Goal: Find specific page/section: Find specific page/section

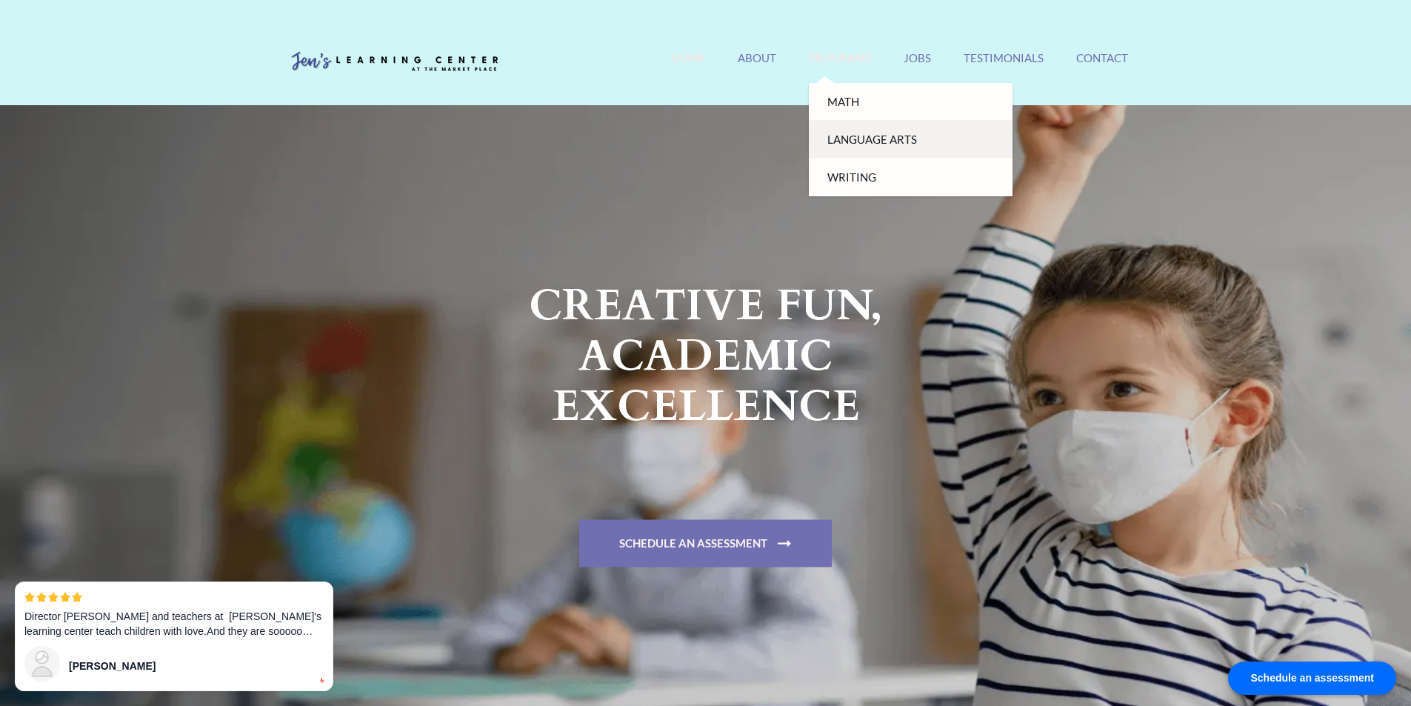
click at [853, 137] on link "Language Arts" at bounding box center [911, 140] width 204 height 38
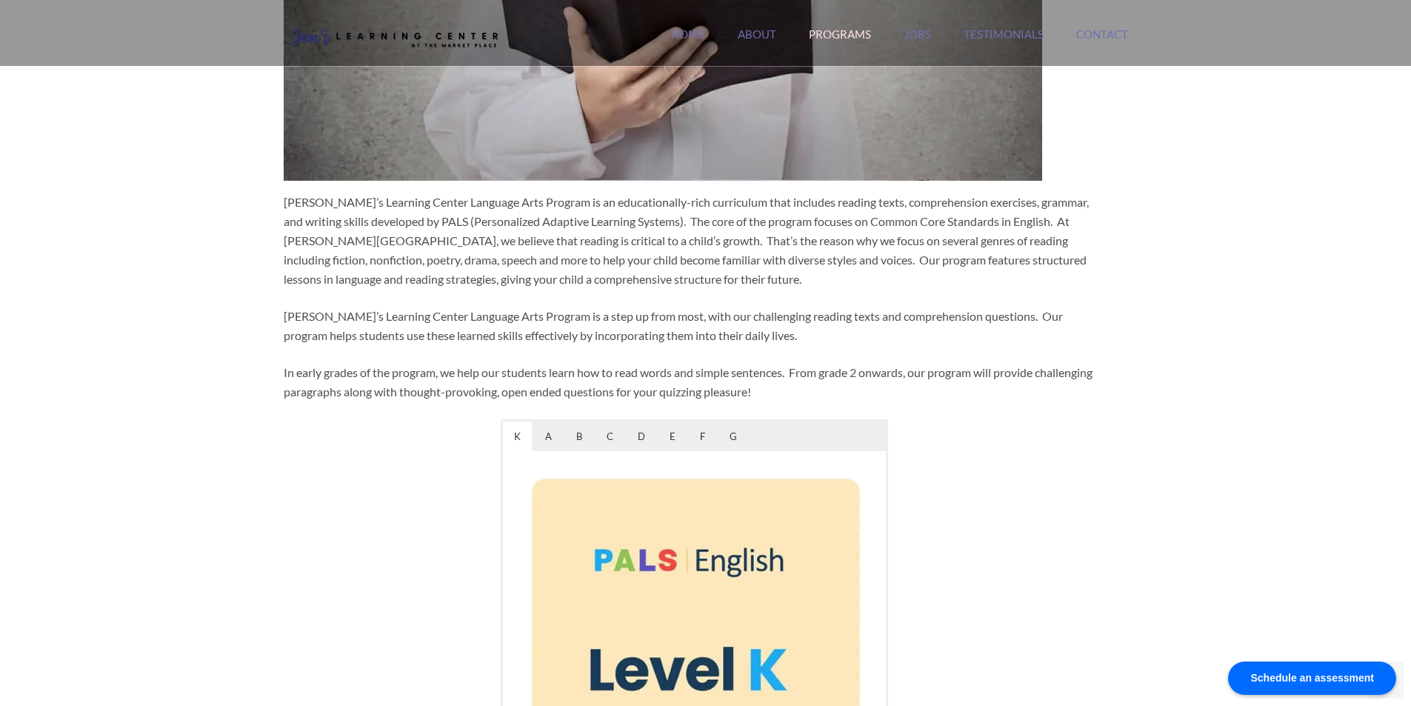
scroll to position [593, 0]
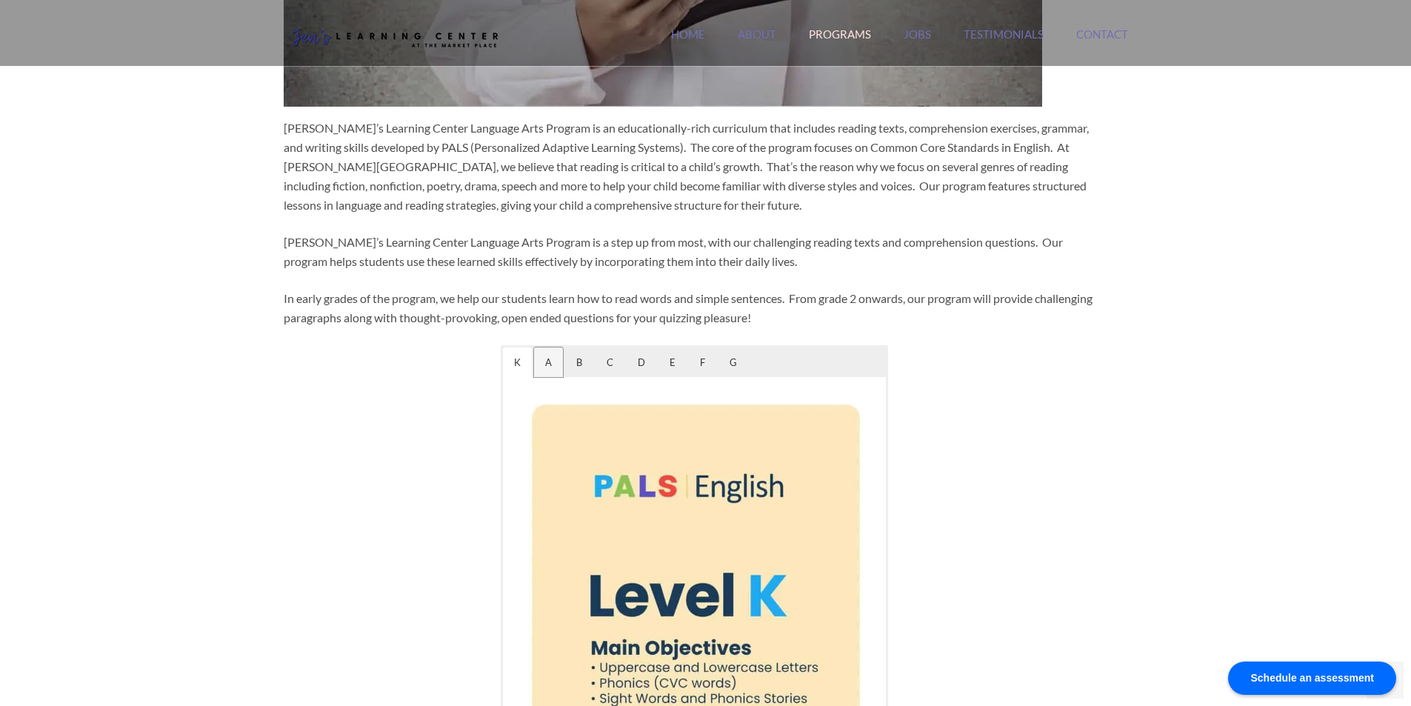
click at [548, 366] on span "A" at bounding box center [548, 362] width 29 height 30
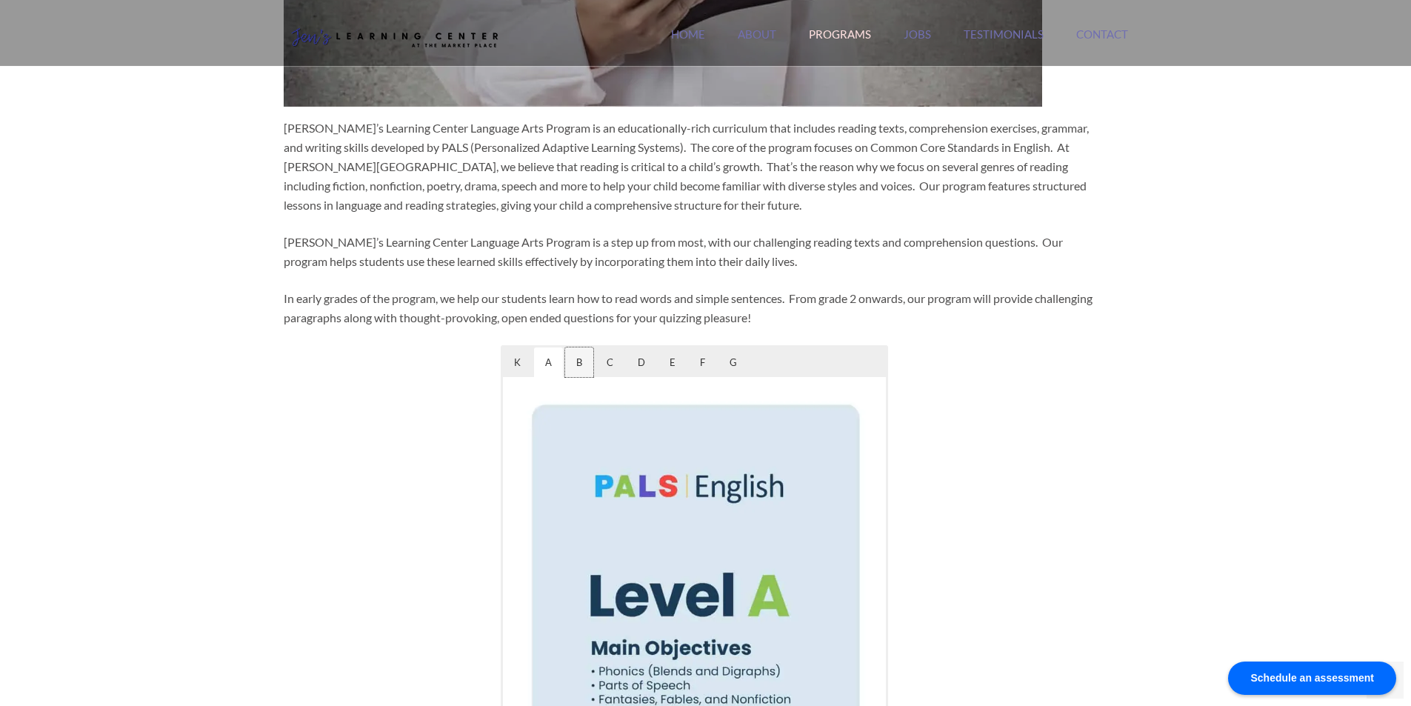
click at [581, 366] on span "B" at bounding box center [579, 362] width 28 height 30
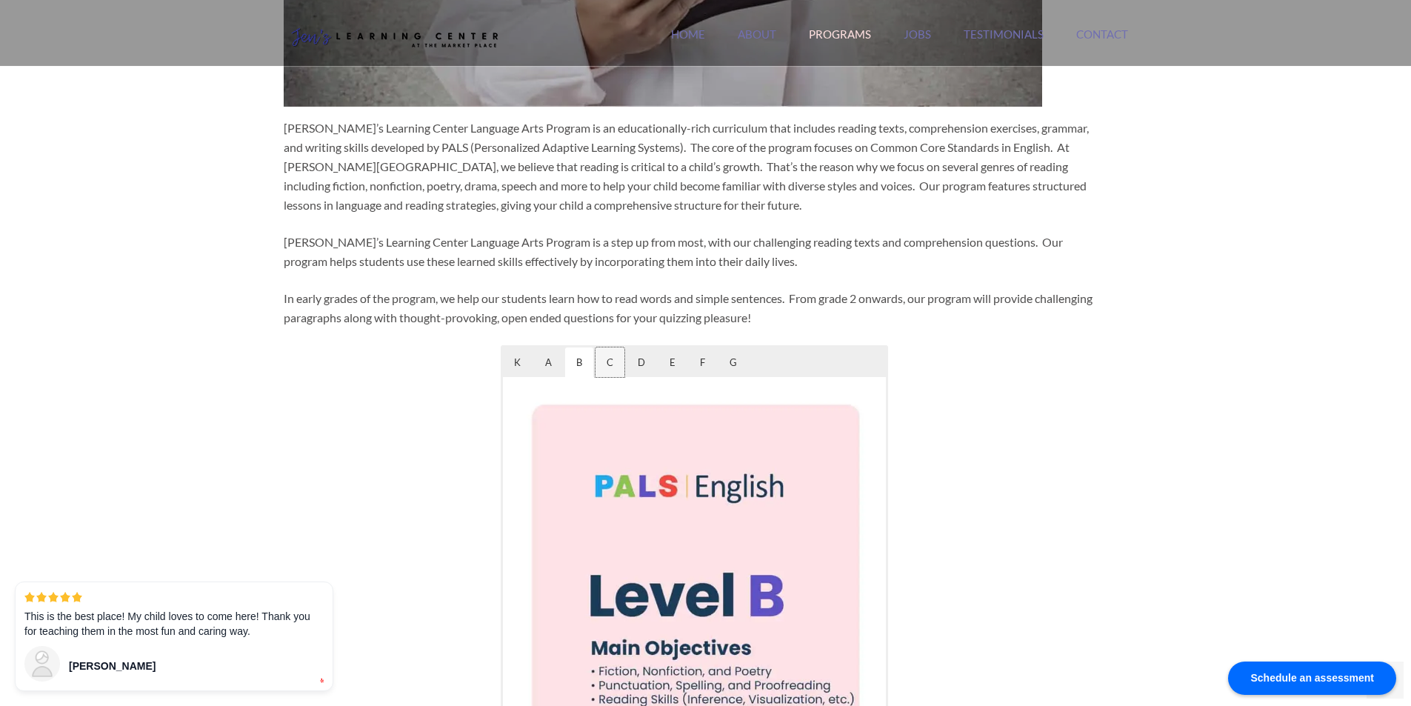
click at [613, 366] on span "C" at bounding box center [610, 362] width 29 height 30
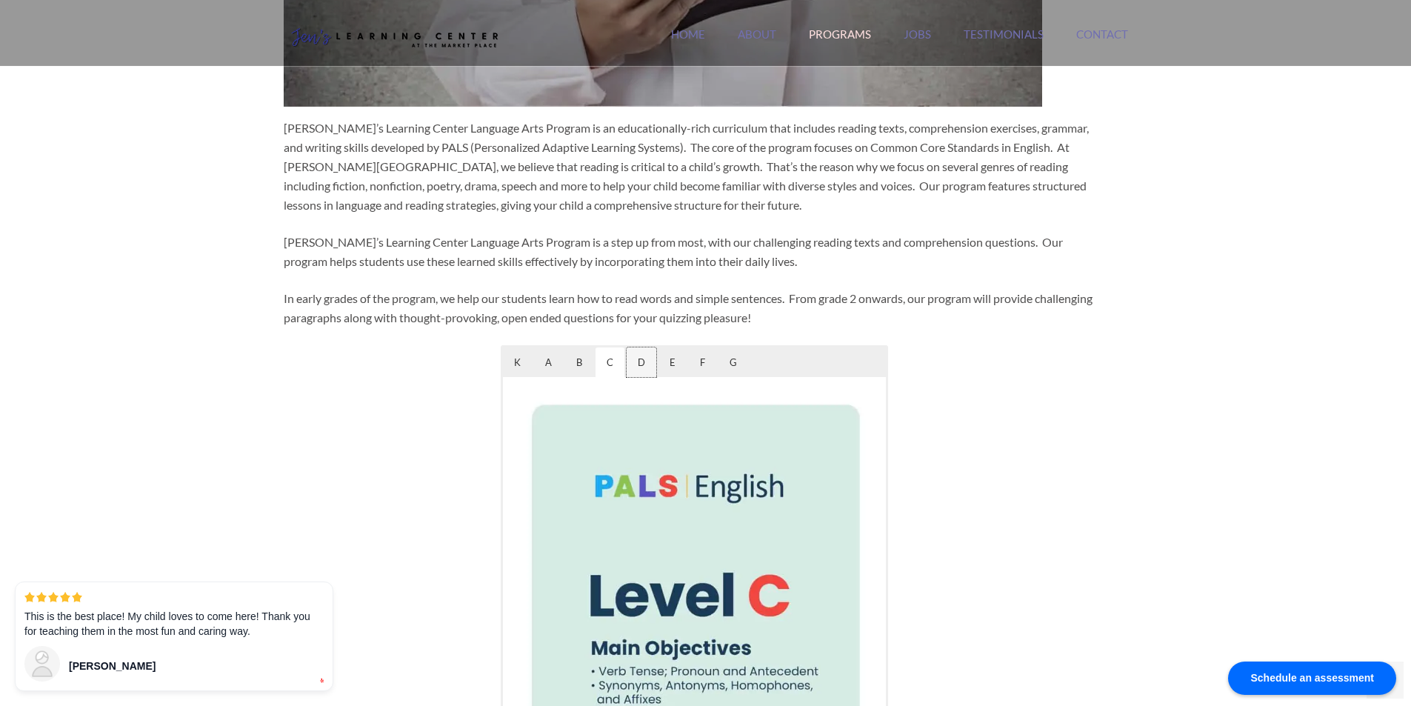
click at [633, 364] on span "D" at bounding box center [642, 362] width 30 height 30
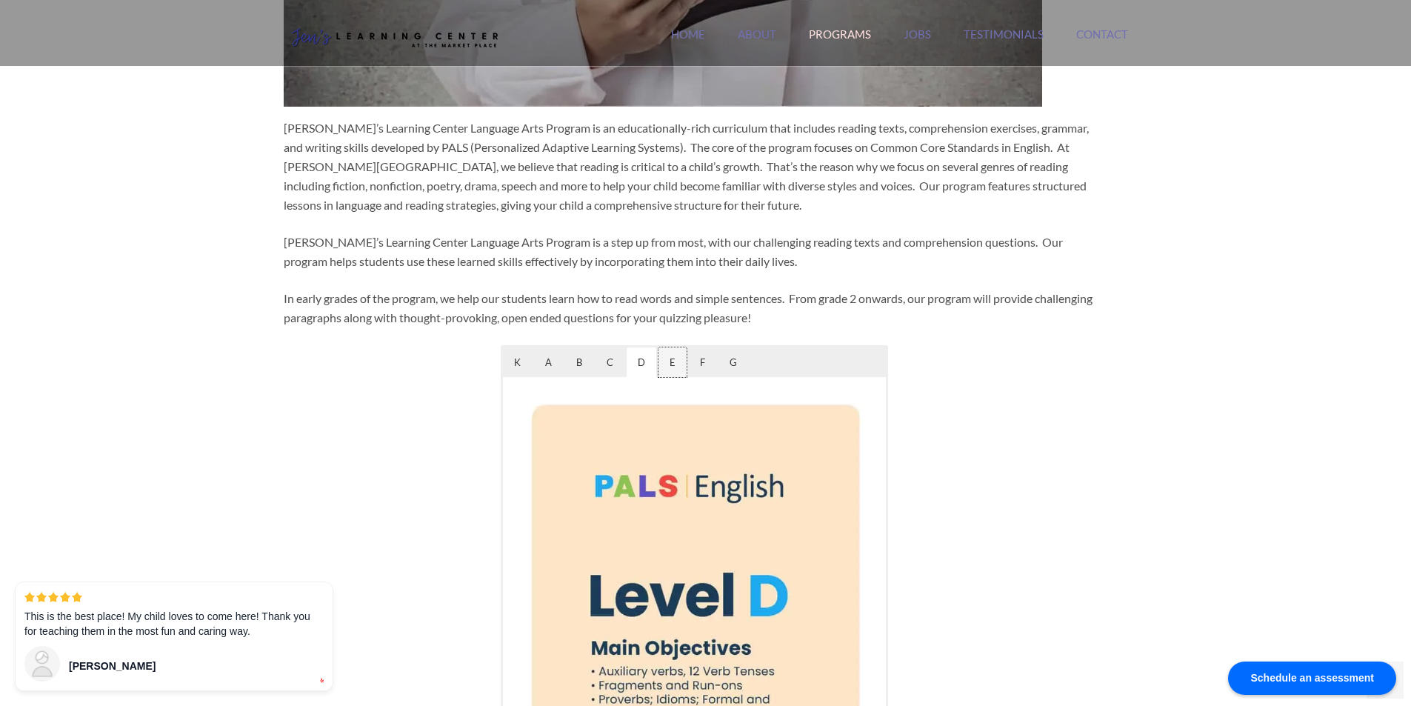
click at [668, 366] on span "E" at bounding box center [673, 362] width 28 height 30
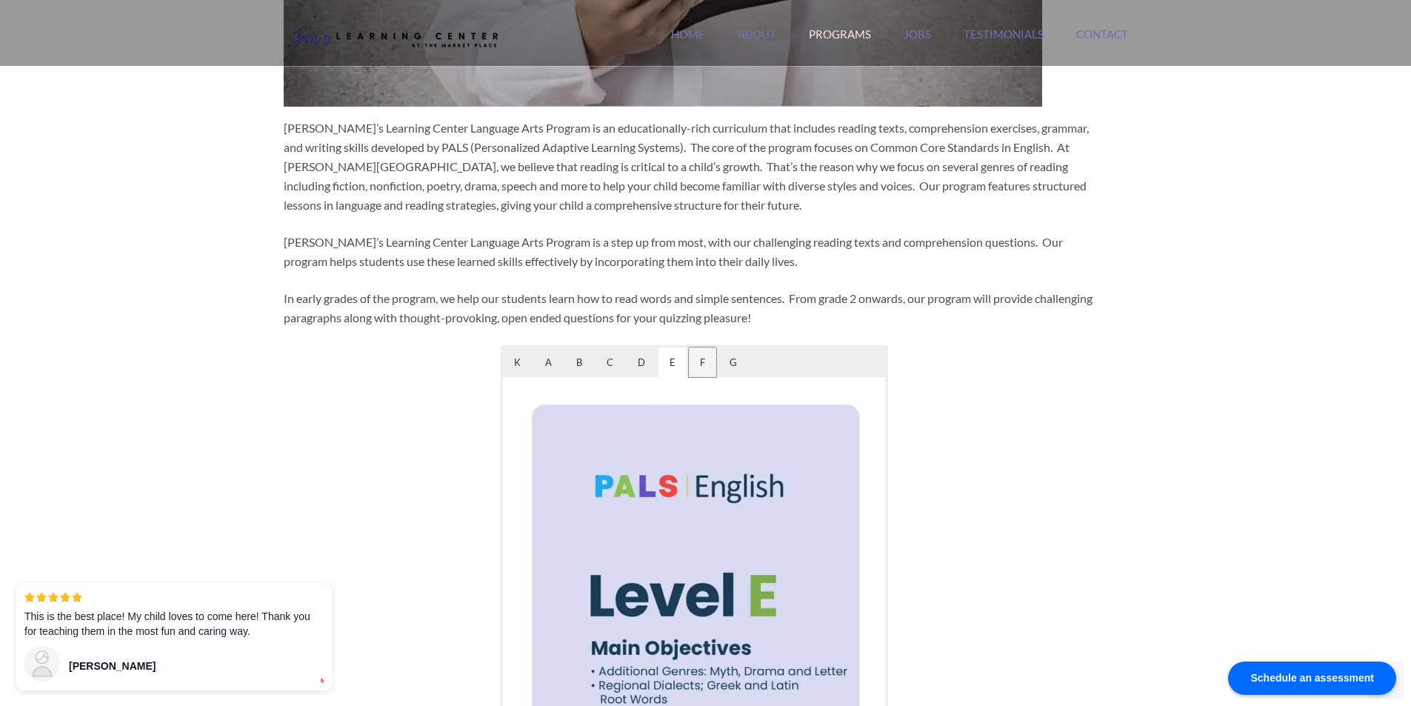
click at [694, 366] on span "F" at bounding box center [702, 362] width 27 height 30
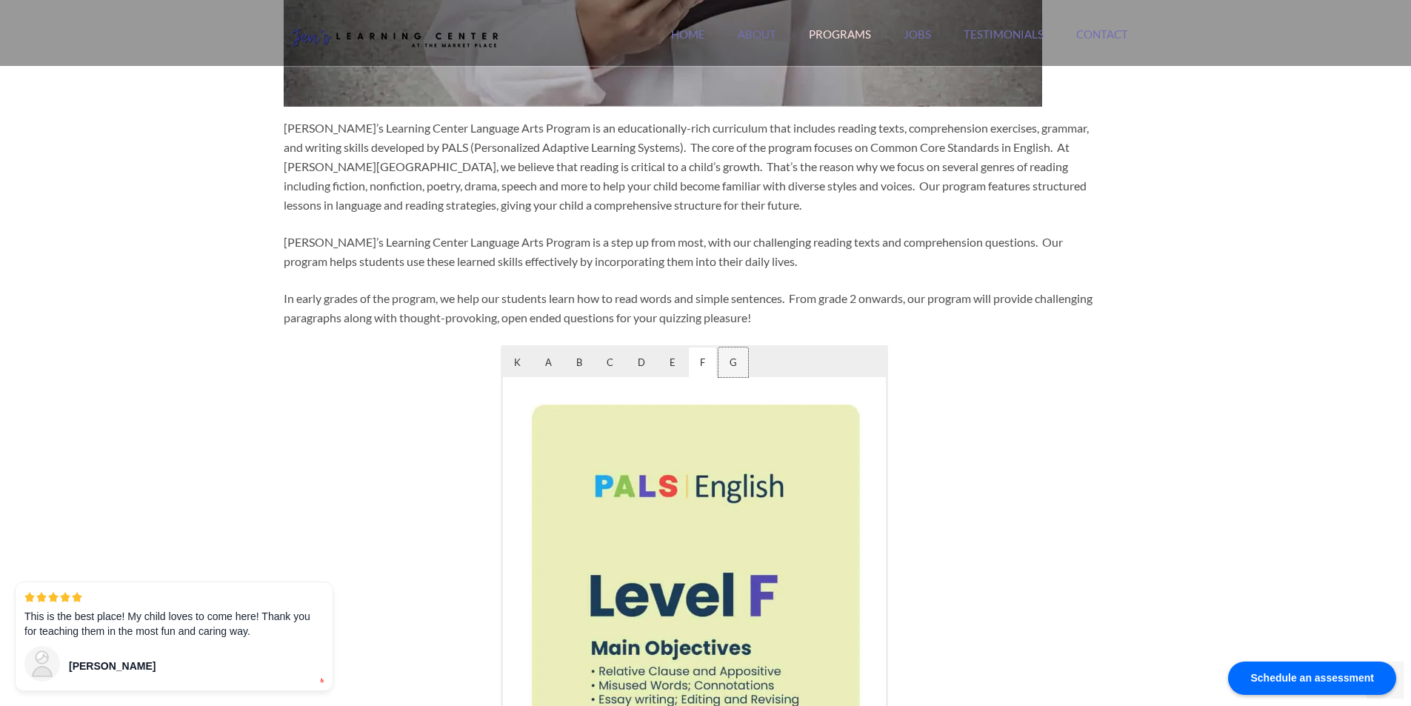
click at [732, 361] on span "G" at bounding box center [734, 362] width 30 height 30
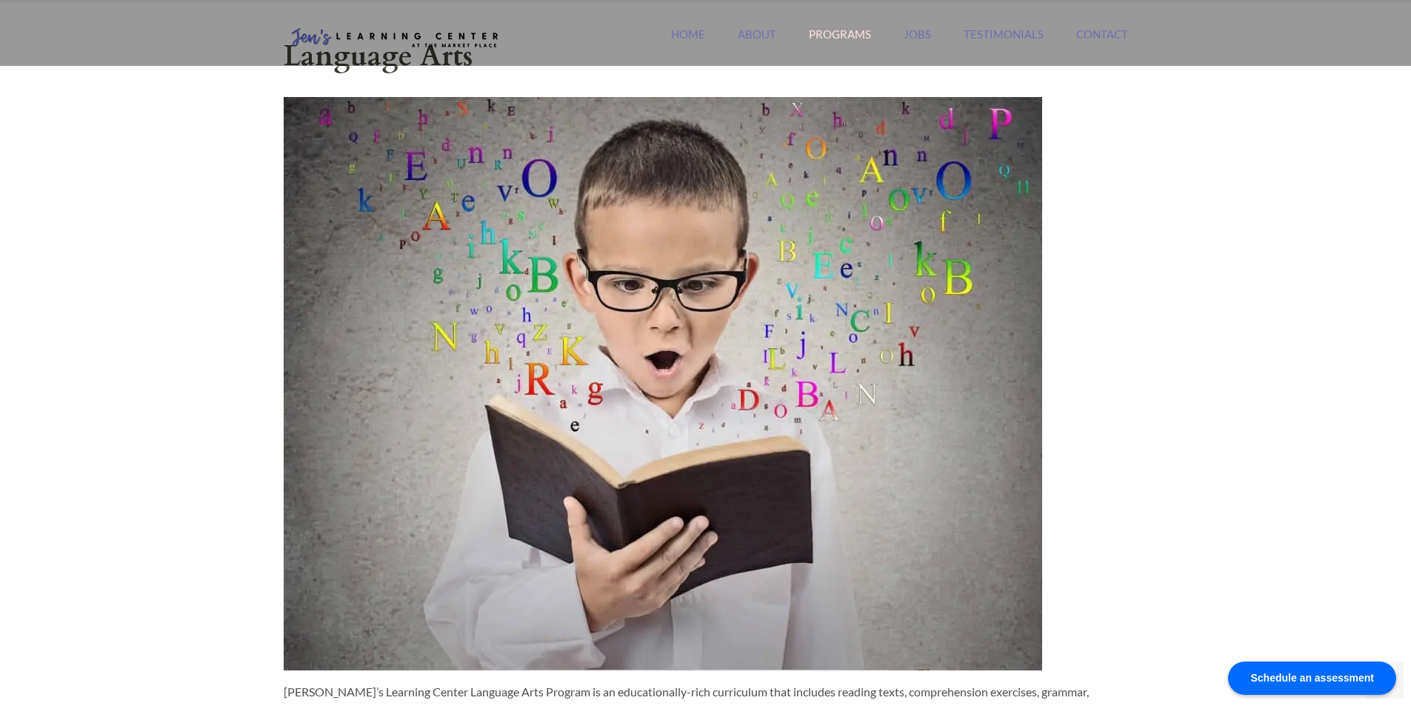
scroll to position [0, 0]
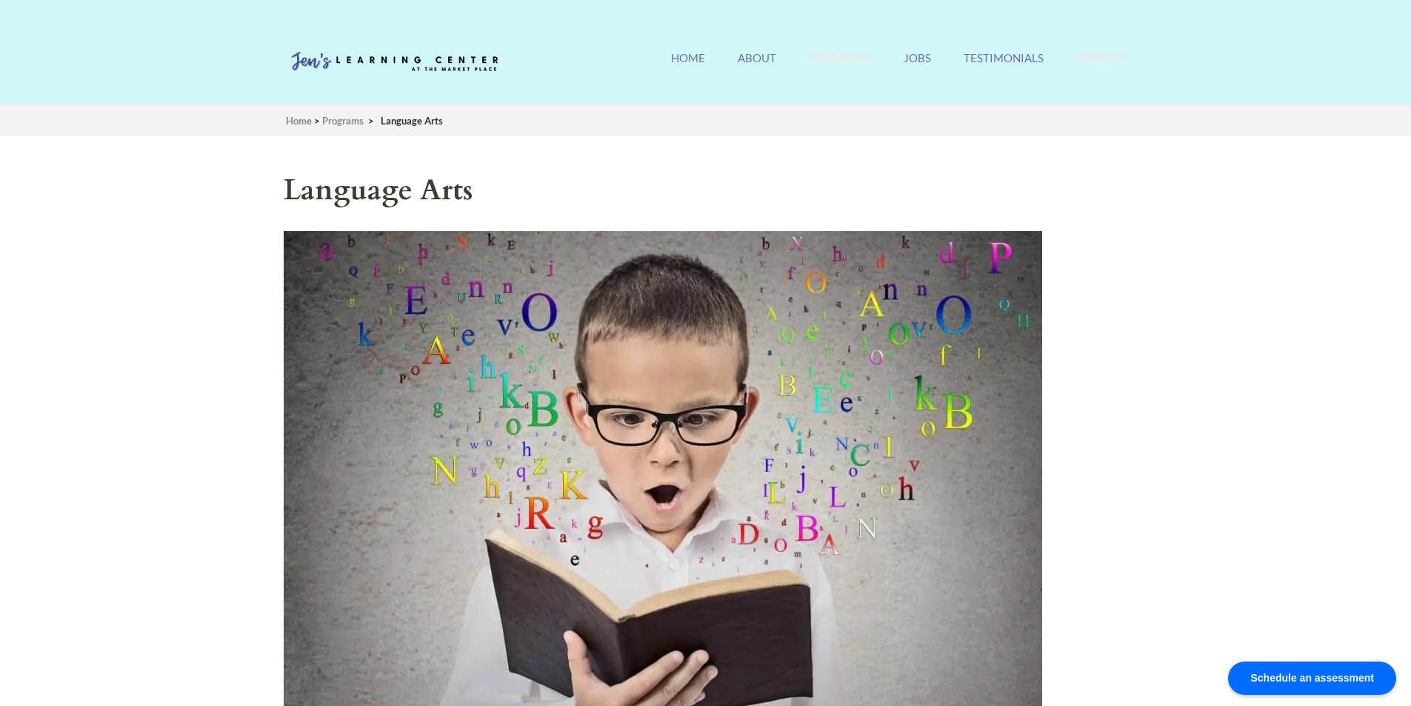
click at [1089, 58] on link "Contact" at bounding box center [1102, 67] width 52 height 32
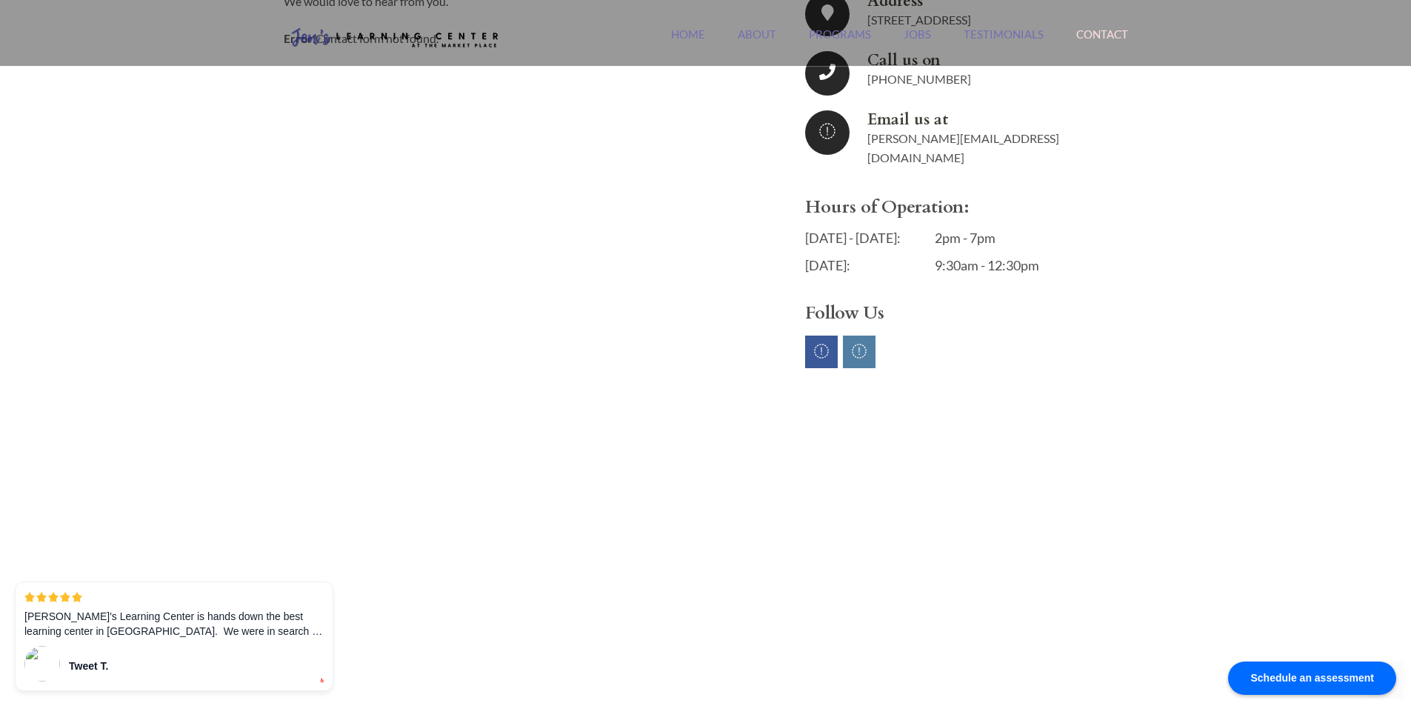
scroll to position [296, 0]
